Goal: Obtain resource: Download file/media

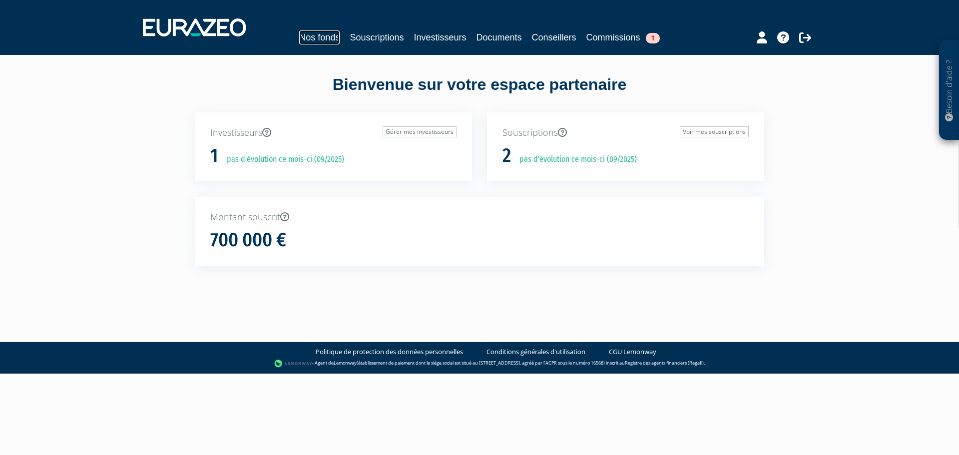
click at [327, 34] on link "Nos fonds" at bounding box center [319, 37] width 40 height 14
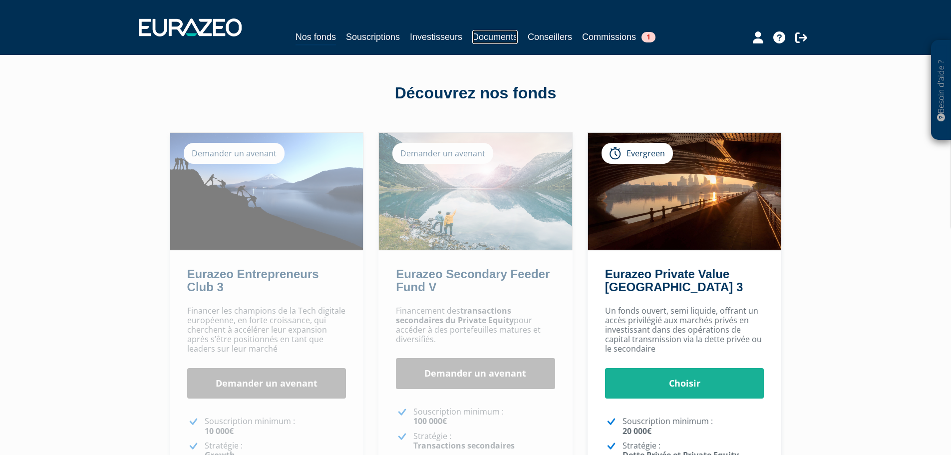
click at [501, 38] on link "Documents" at bounding box center [494, 37] width 45 height 14
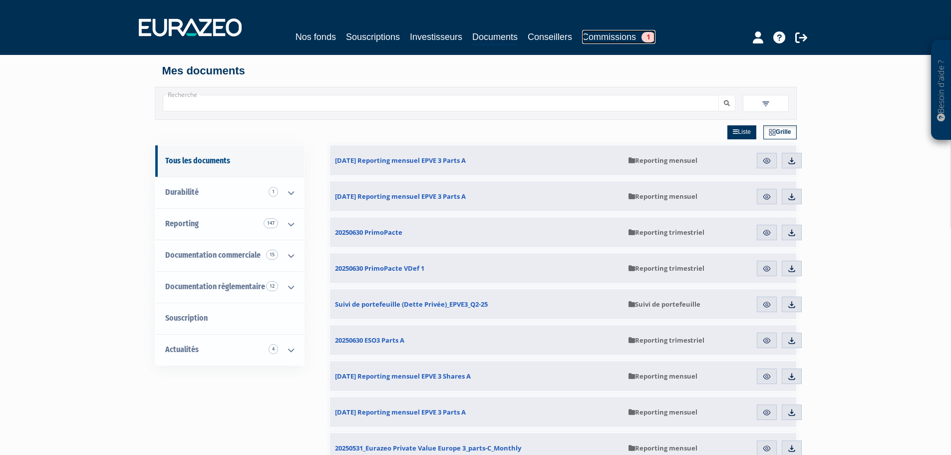
click at [649, 38] on span "1" at bounding box center [649, 37] width 14 height 10
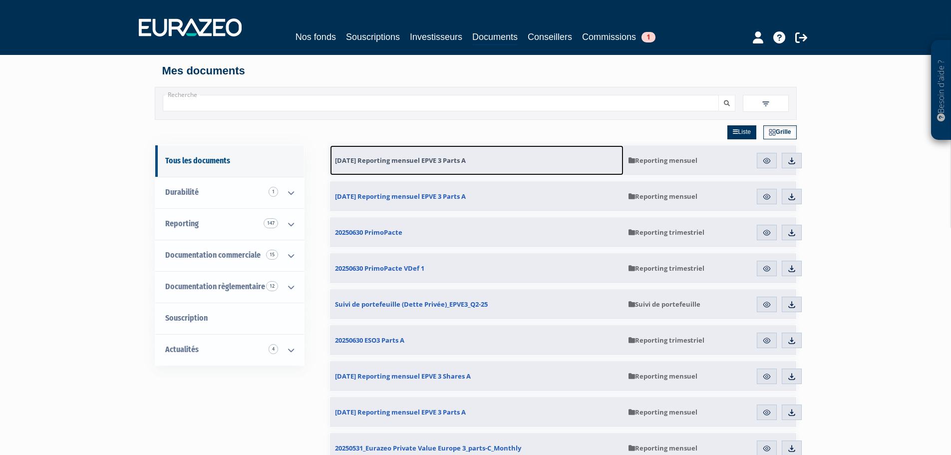
click at [404, 155] on link "[DATE] Reporting mensuel EPVE 3 Parts A" at bounding box center [477, 160] width 294 height 30
